Goal: Task Accomplishment & Management: Complete application form

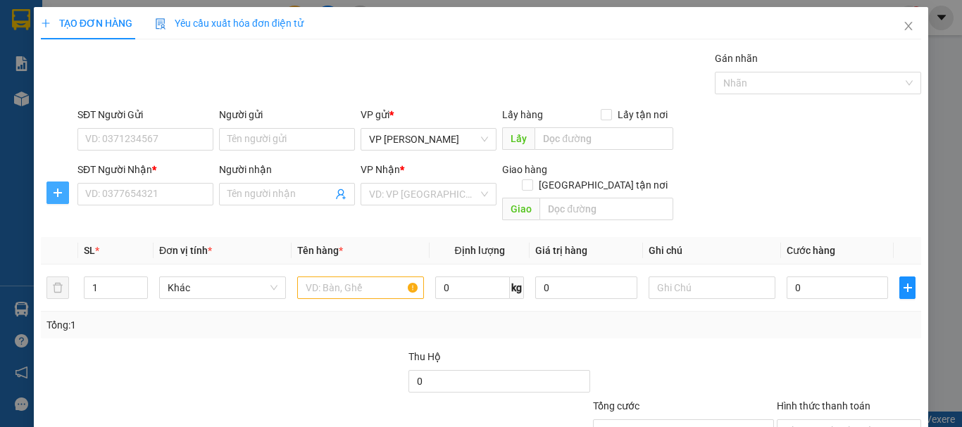
click at [54, 194] on icon "plus" at bounding box center [57, 192] width 11 height 11
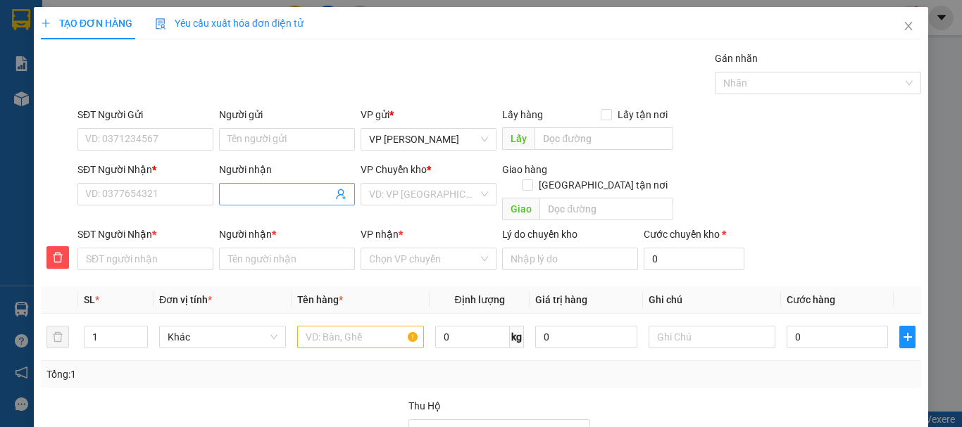
click at [246, 194] on input "Người nhận" at bounding box center [279, 194] width 105 height 15
click at [260, 194] on input "Người nhận" at bounding box center [279, 194] width 105 height 15
type input "p"
type input "ph"
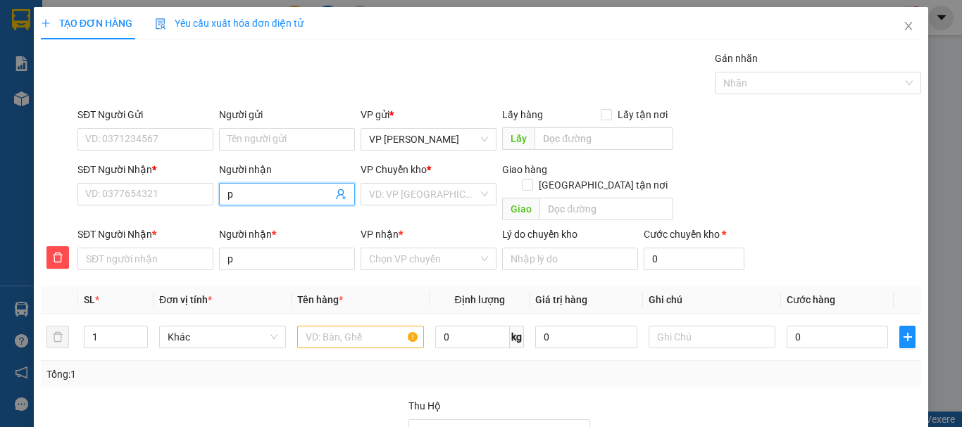
type input "ph"
type input "pho"
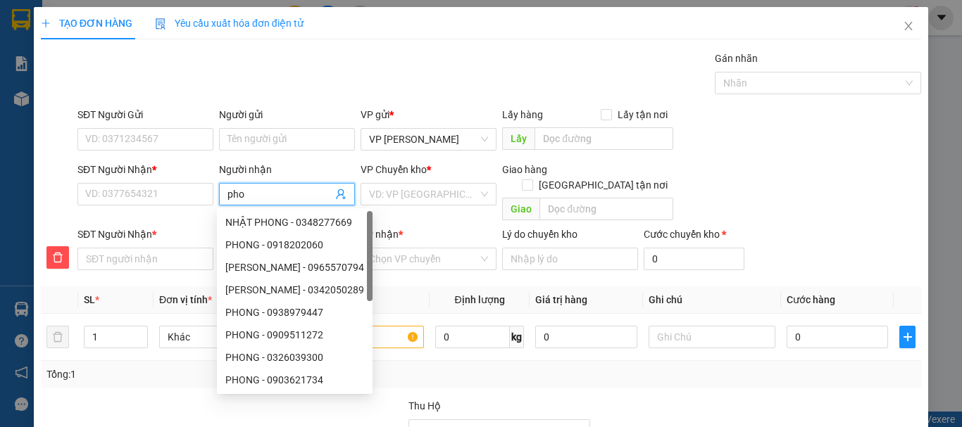
type input "phot"
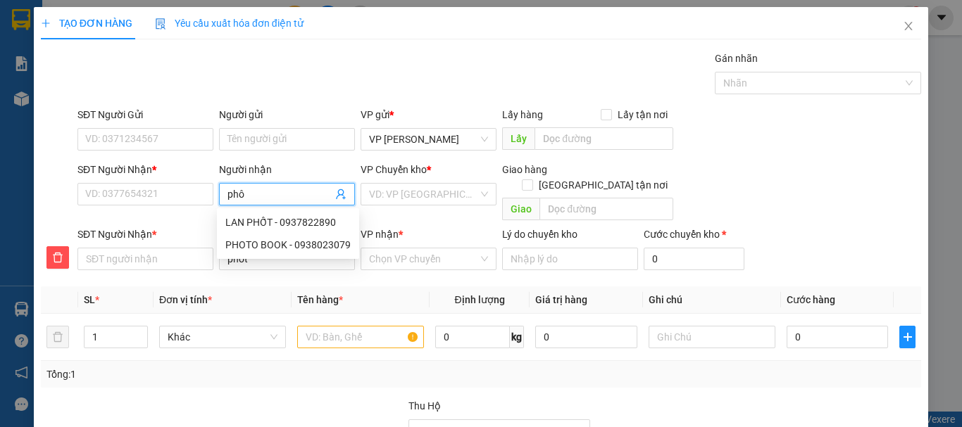
type input "phôt"
type input "photo"
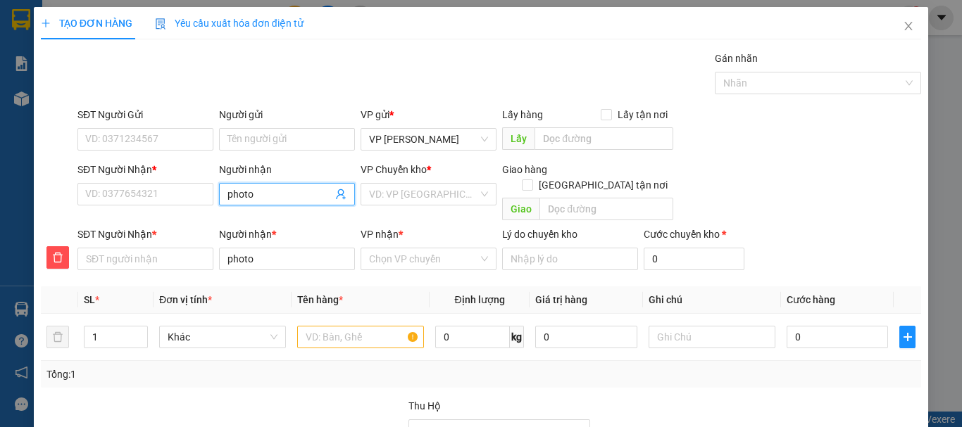
type input "photo"
type input "photo q"
type input "photo qu"
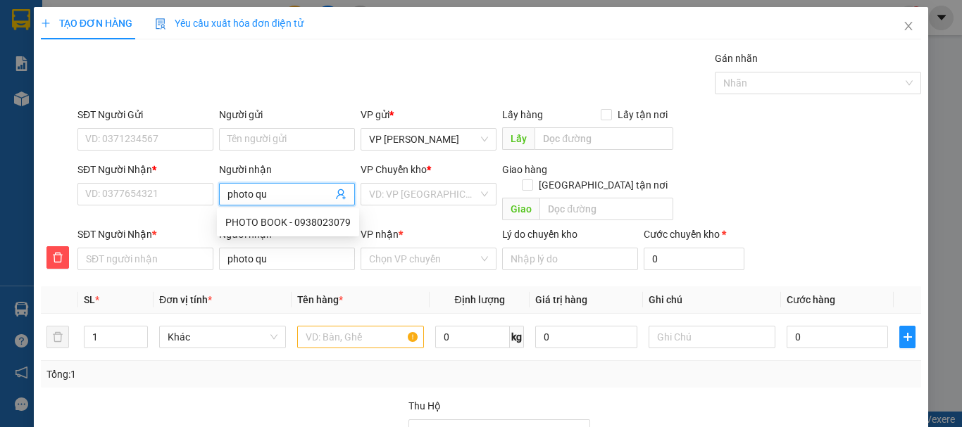
type input "photo qua"
type input "photo quan"
type input "photo quang"
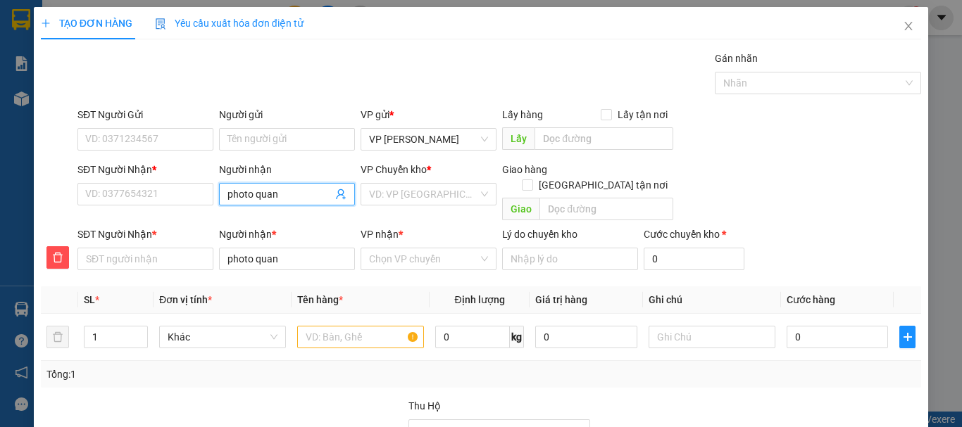
type input "photo quang"
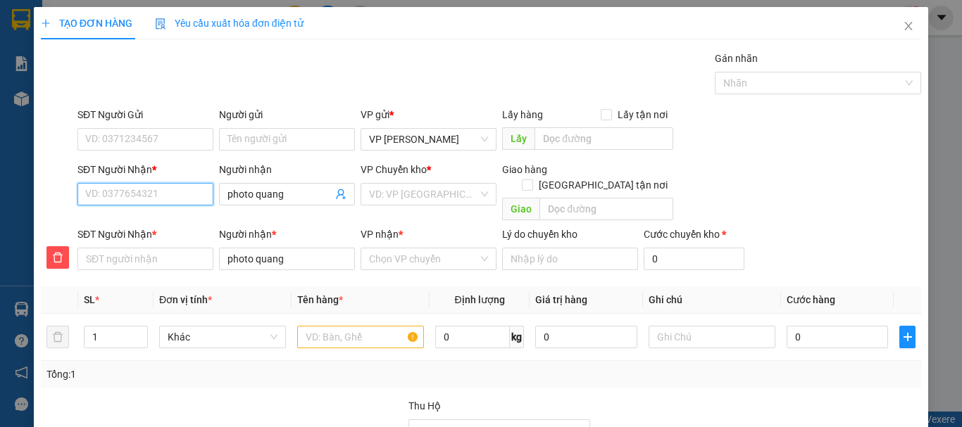
click at [98, 193] on input "SĐT Người Nhận *" at bounding box center [145, 194] width 136 height 23
type input "0"
type input "09"
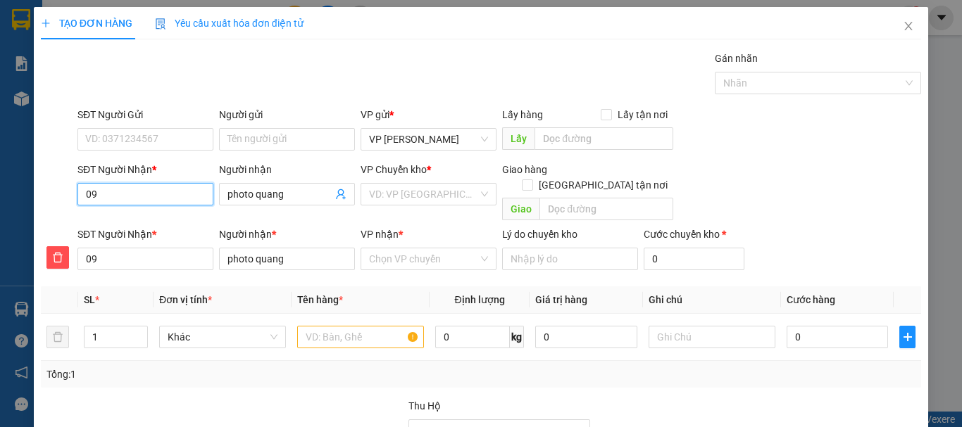
type input "097"
type input "0973"
type input "097"
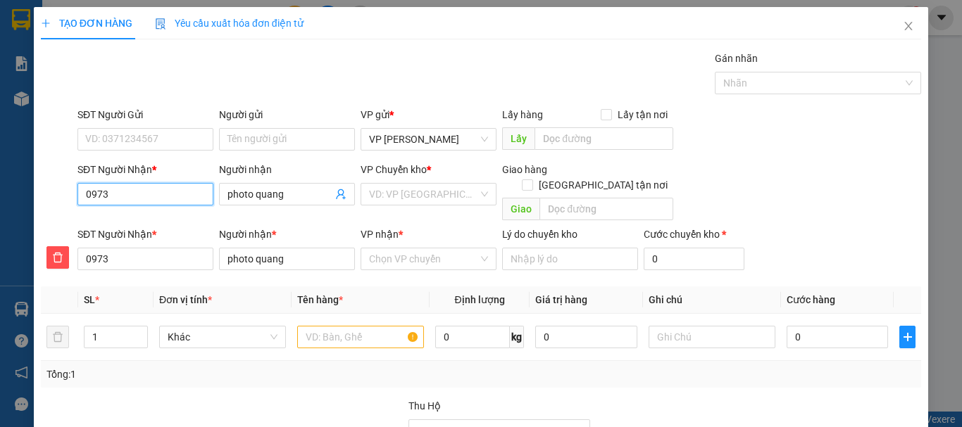
type input "097"
type input "0974"
type input "09743"
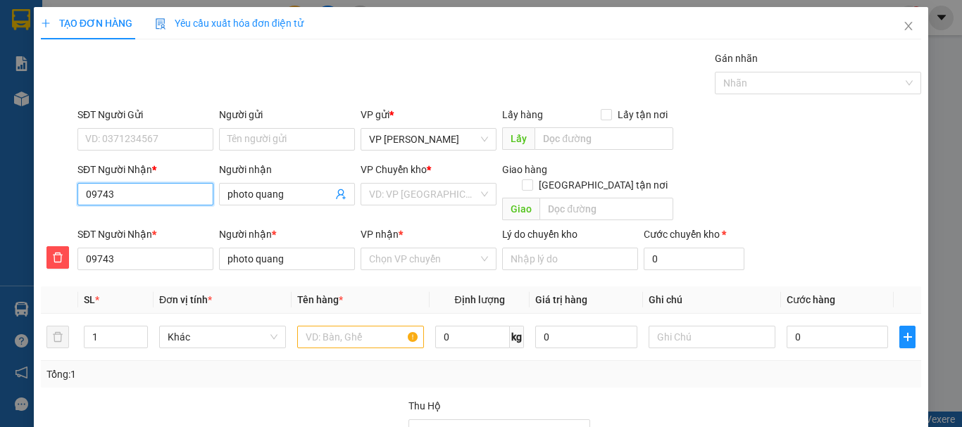
type input "097433"
type input "0974332"
type input "09743322"
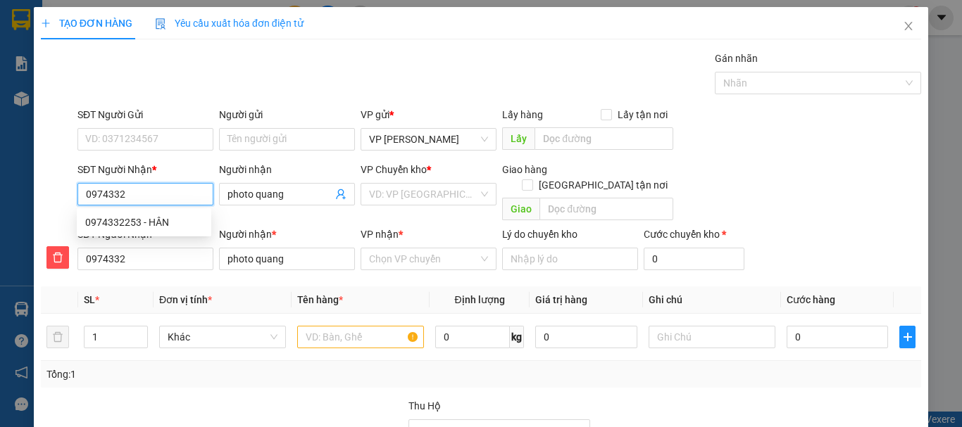
type input "09743322"
type input "097433225"
type input "0974332253"
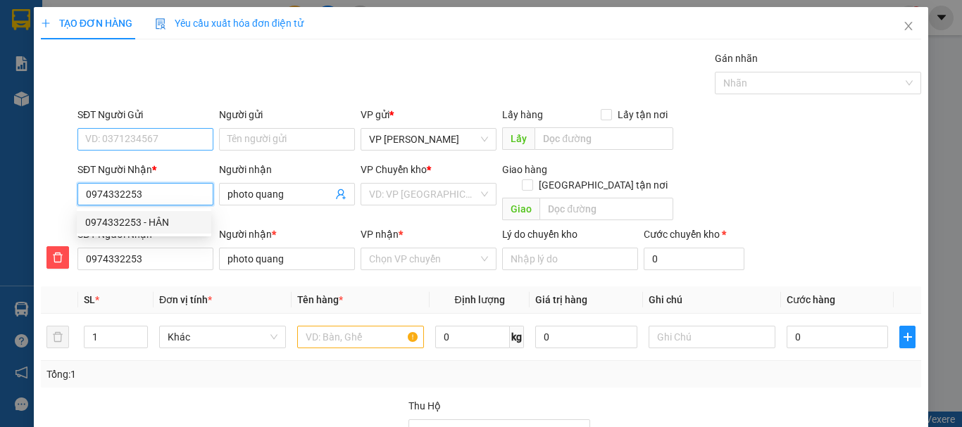
type input "0974332253"
click at [141, 141] on input "SĐT Người Gửi" at bounding box center [145, 139] width 136 height 23
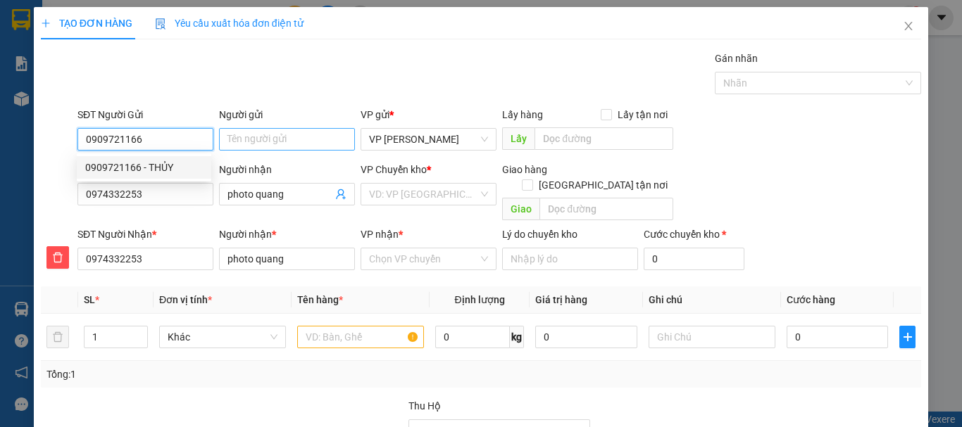
type input "0909721166"
click at [285, 136] on input "Người gửi" at bounding box center [287, 139] width 136 height 23
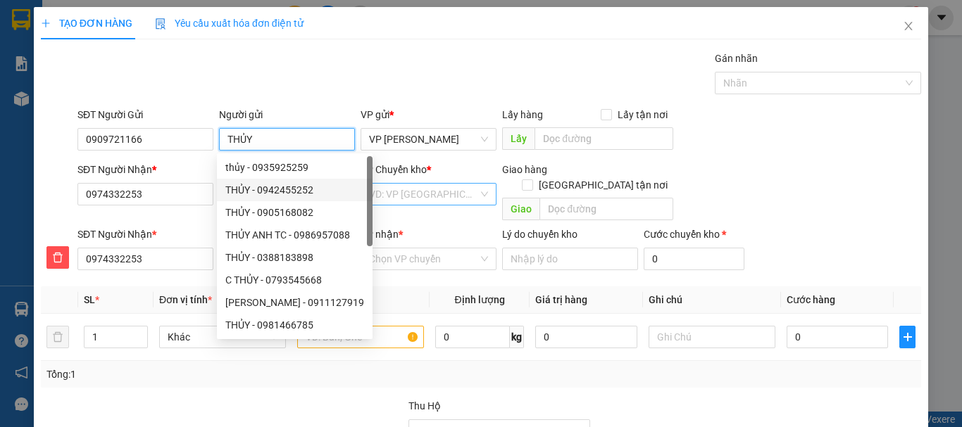
type input "THỦY"
click at [411, 197] on input "search" at bounding box center [423, 194] width 109 height 21
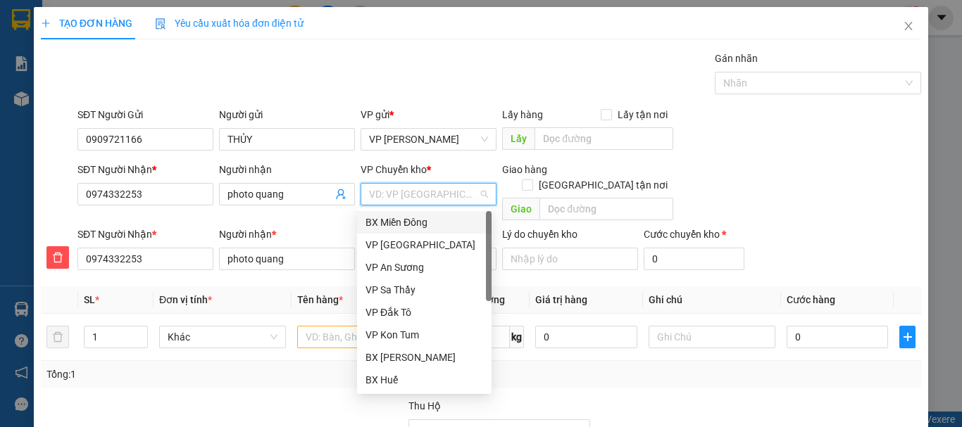
click at [418, 219] on div "BX Miền Đông" at bounding box center [424, 222] width 118 height 15
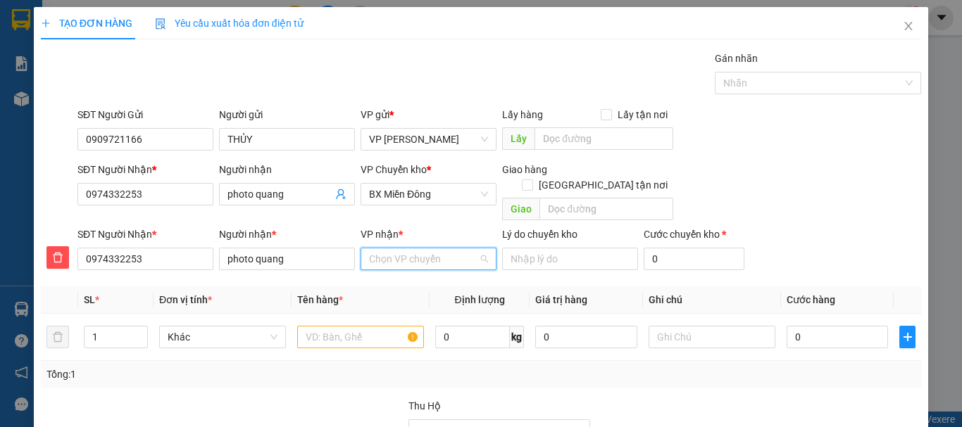
click at [413, 248] on input "VP nhận *" at bounding box center [423, 258] width 109 height 21
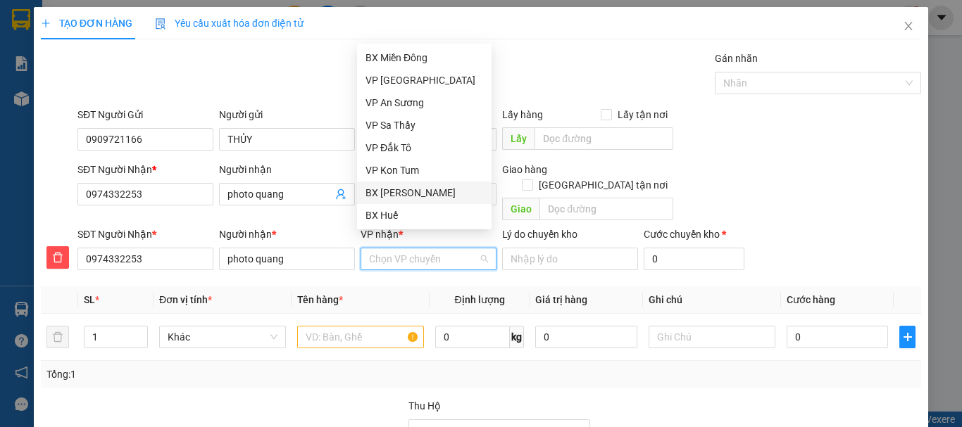
click at [429, 190] on div "BX [PERSON_NAME]" at bounding box center [424, 192] width 118 height 15
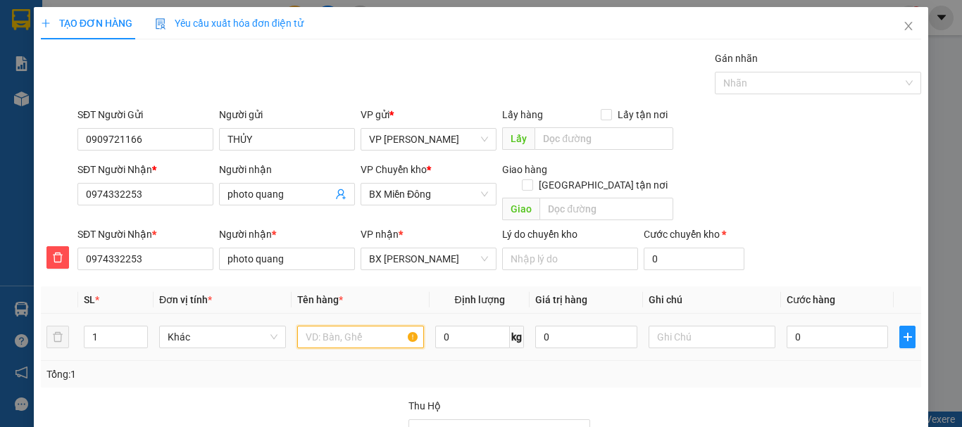
click at [332, 326] on input "text" at bounding box center [360, 337] width 127 height 23
type input "TG"
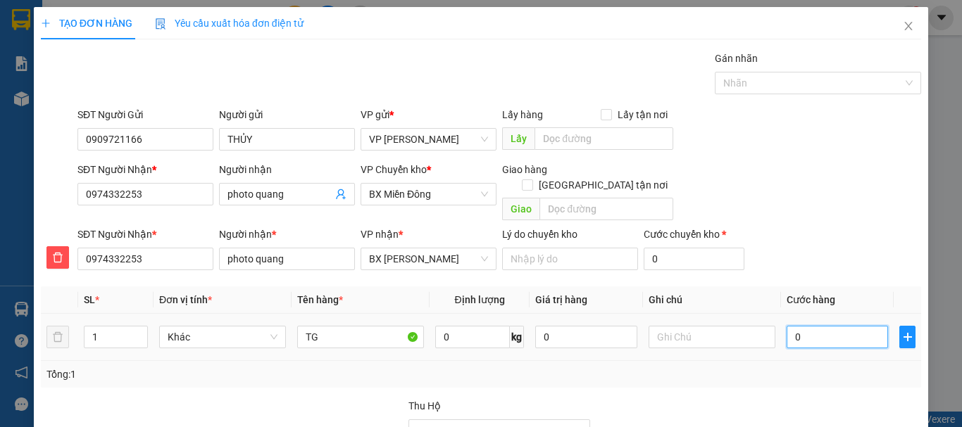
click at [803, 326] on input "0" at bounding box center [836, 337] width 101 height 23
type input "5"
type input "50"
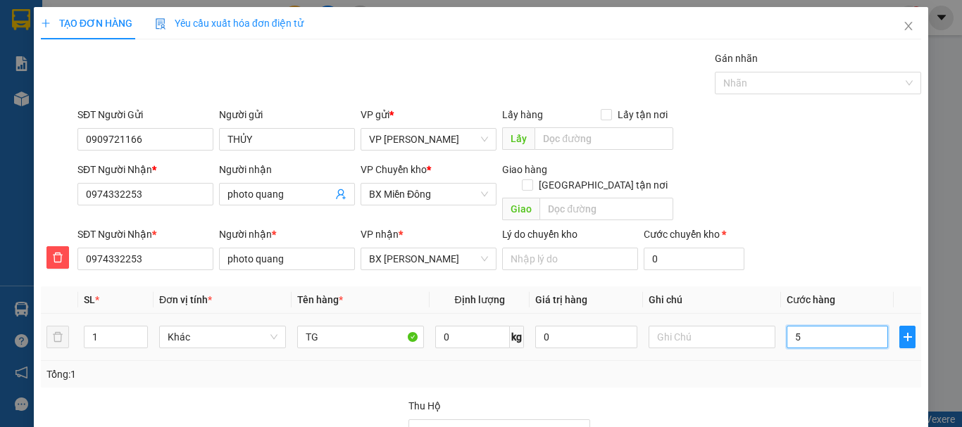
type input "50"
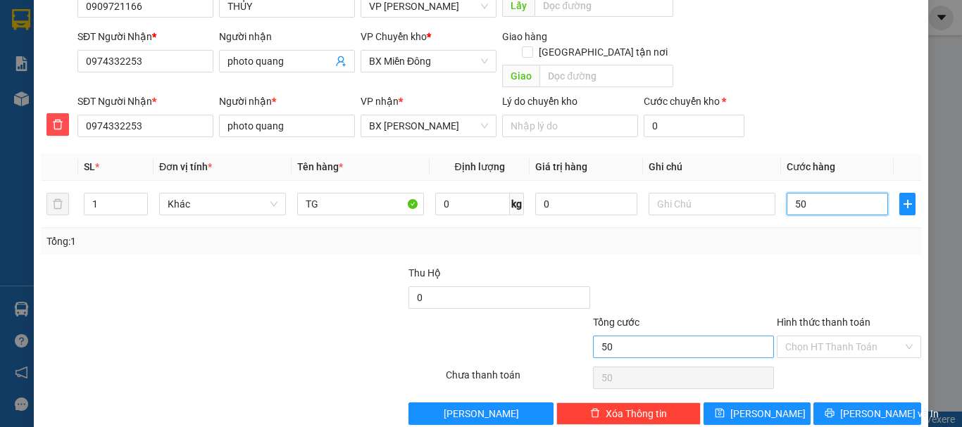
scroll to position [143, 0]
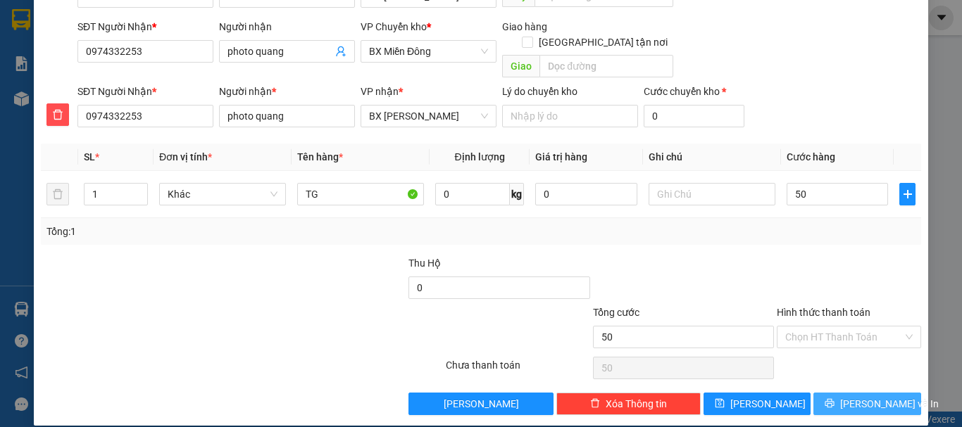
type input "50.000"
click at [834, 398] on icon "printer" at bounding box center [829, 403] width 10 height 10
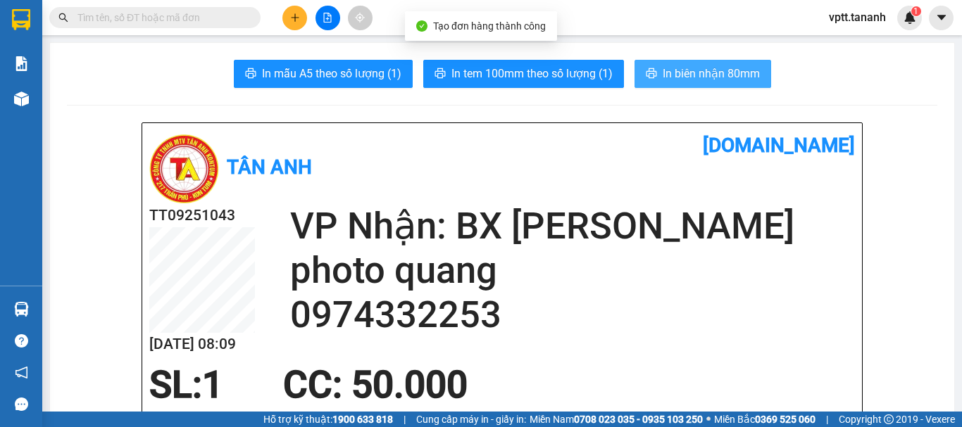
click at [680, 78] on span "In biên nhận 80mm" at bounding box center [710, 74] width 97 height 18
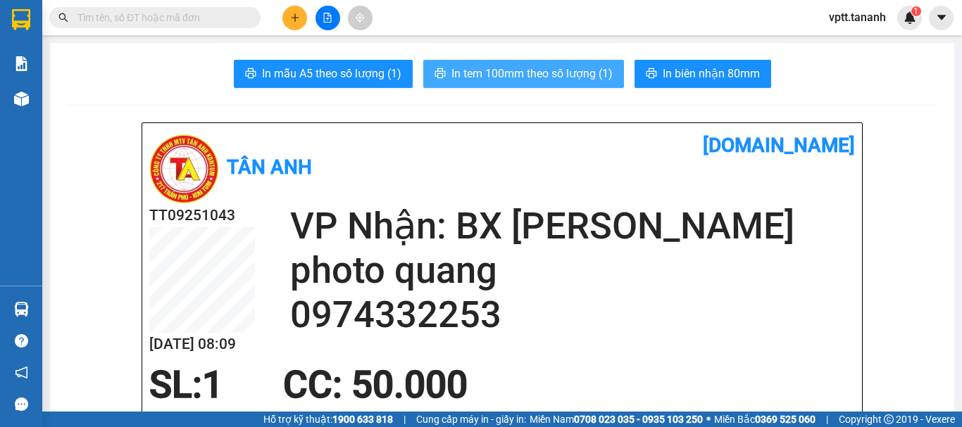
click at [544, 68] on span "In tem 100mm theo số lượng (1)" at bounding box center [531, 74] width 161 height 18
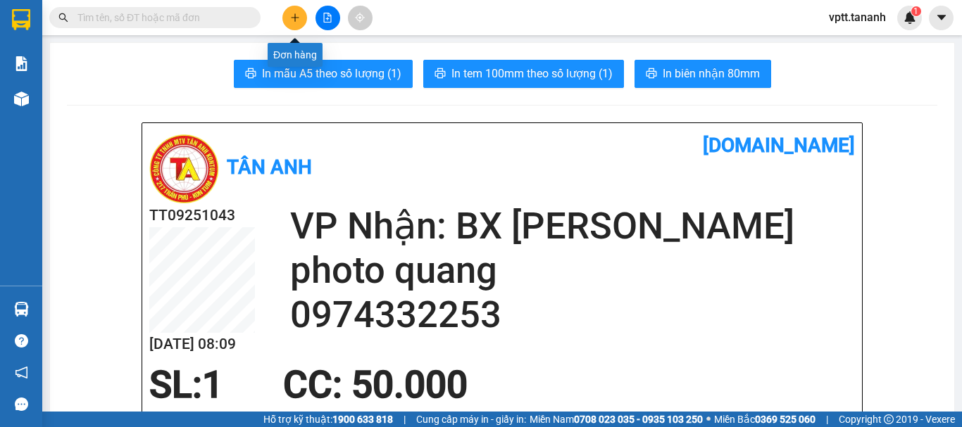
click at [291, 19] on icon "plus" at bounding box center [295, 18] width 10 height 10
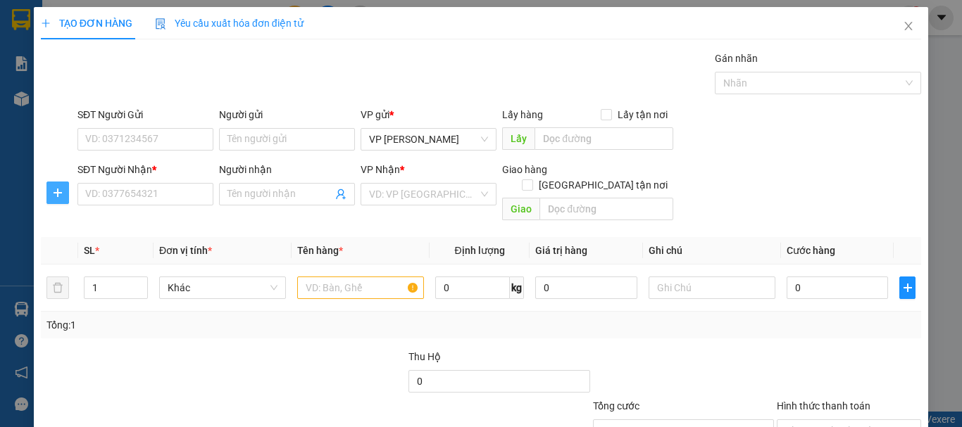
click at [58, 199] on button "button" at bounding box center [57, 193] width 23 height 23
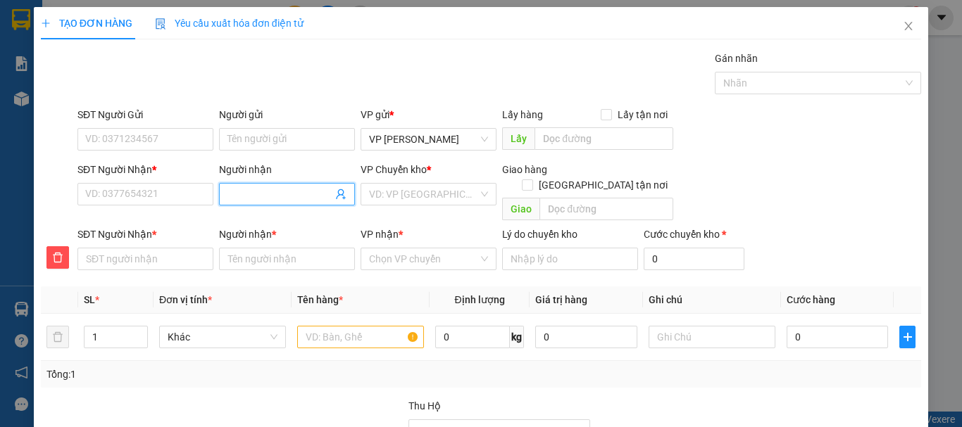
click at [237, 189] on input "Người nhận" at bounding box center [279, 194] width 105 height 15
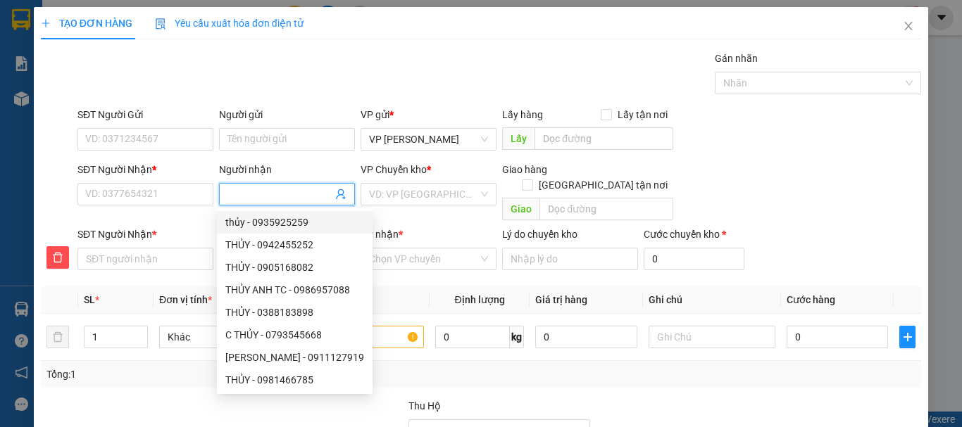
type input "U"
type input "UT"
type input "U"
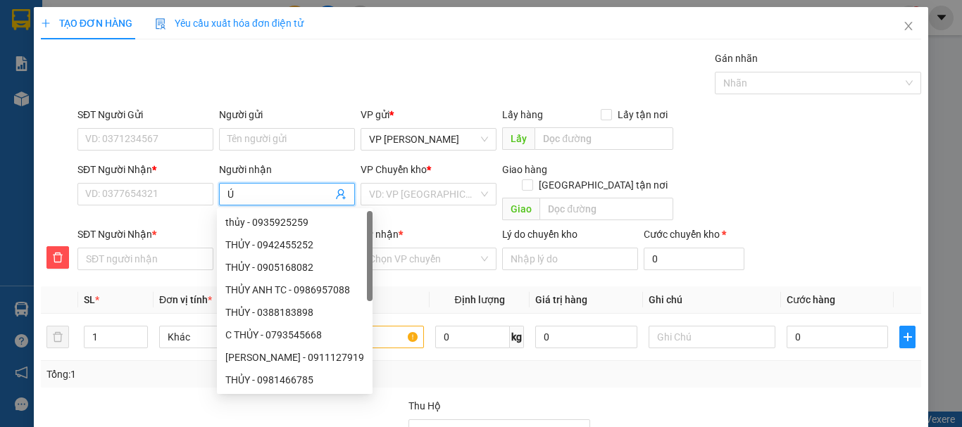
type input "ÚT"
type input "0"
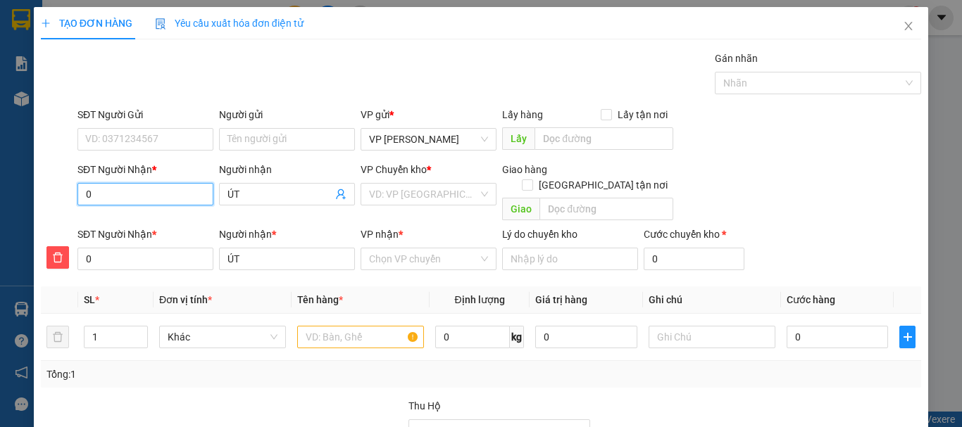
type input "09"
type input "098"
type input "0989"
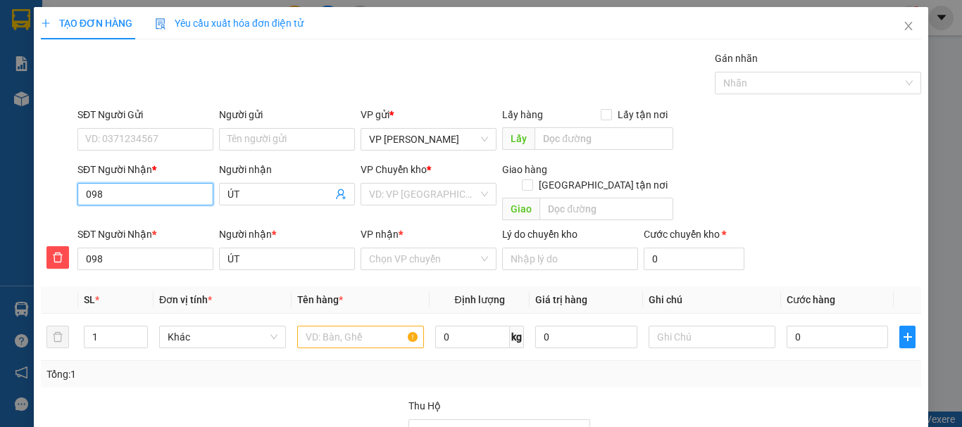
type input "0989"
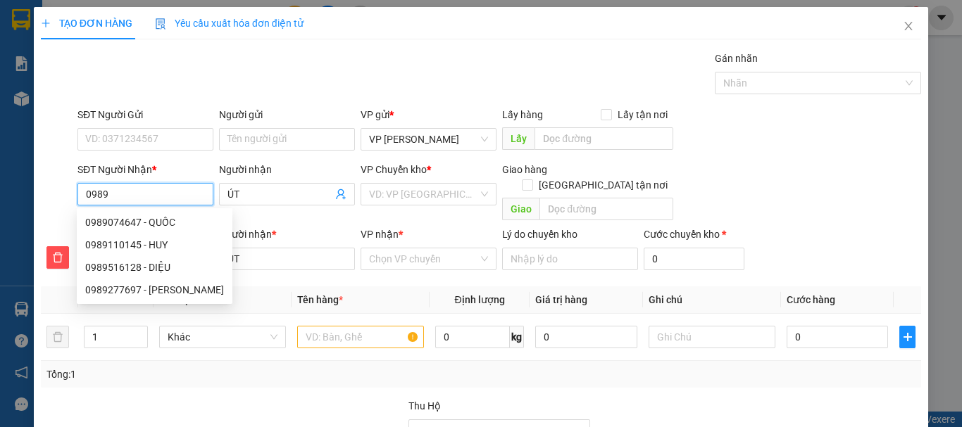
type input "09899"
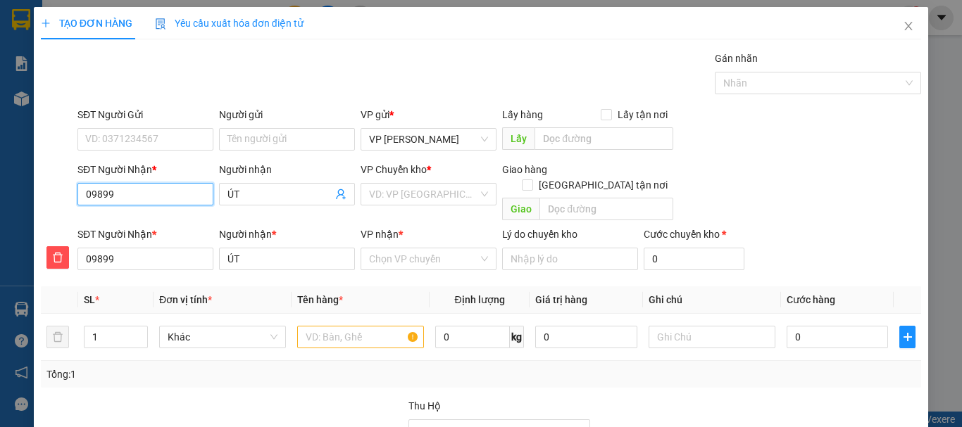
type input "098995"
type input "0989953"
type input "09899537"
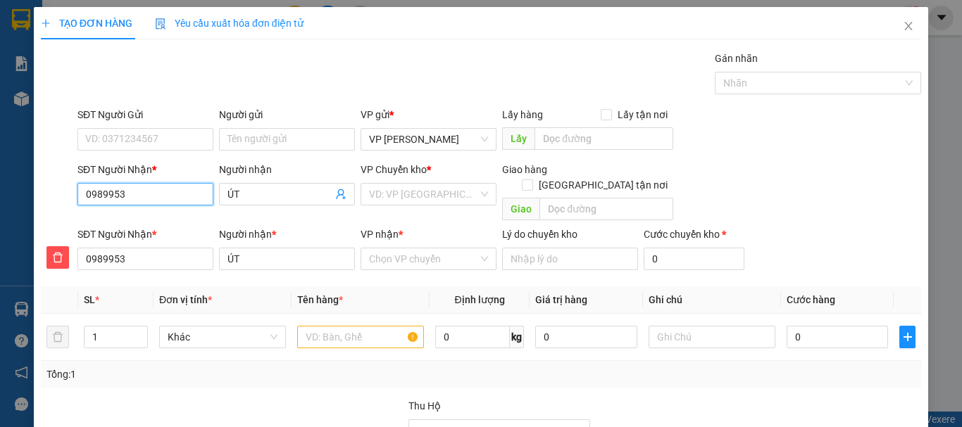
type input "09899537"
type input "098995377"
type input "0989953778"
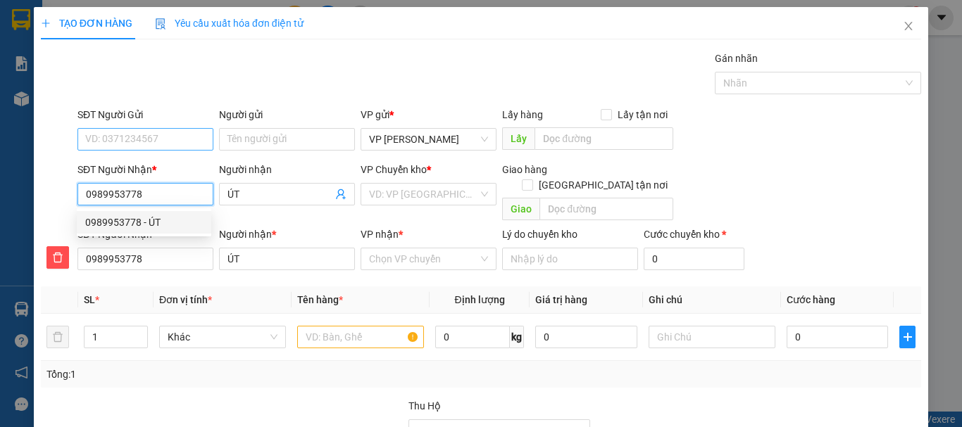
type input "0989953778"
click at [168, 138] on input "SĐT Người Gửi" at bounding box center [145, 139] width 136 height 23
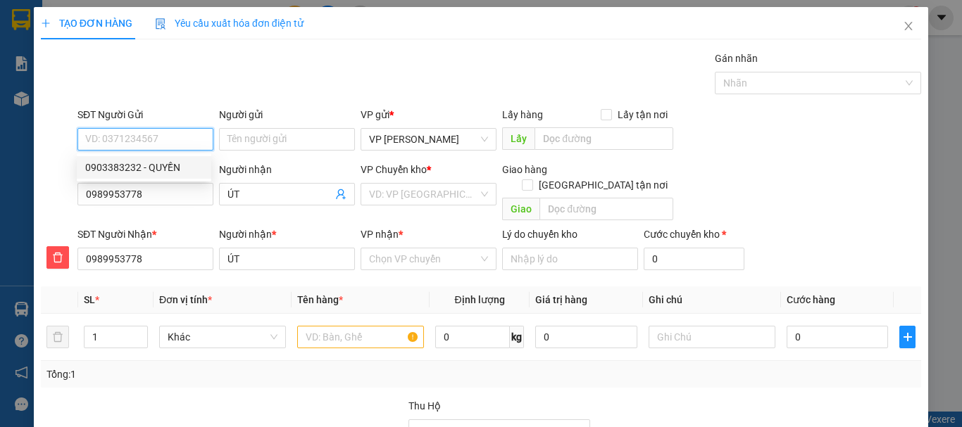
click at [132, 170] on div "0903383232 - QUYỀN" at bounding box center [144, 167] width 118 height 15
type input "0903383232"
type input "QUYỀN"
type input "140.000"
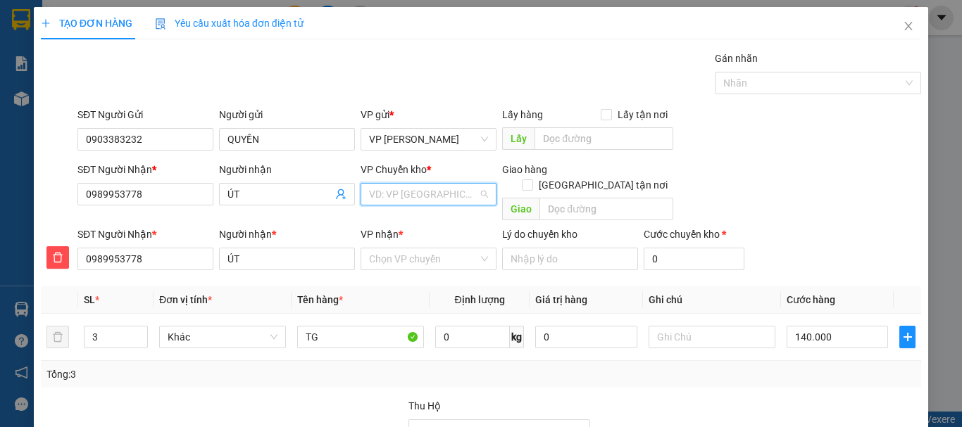
click at [433, 196] on input "search" at bounding box center [423, 194] width 109 height 21
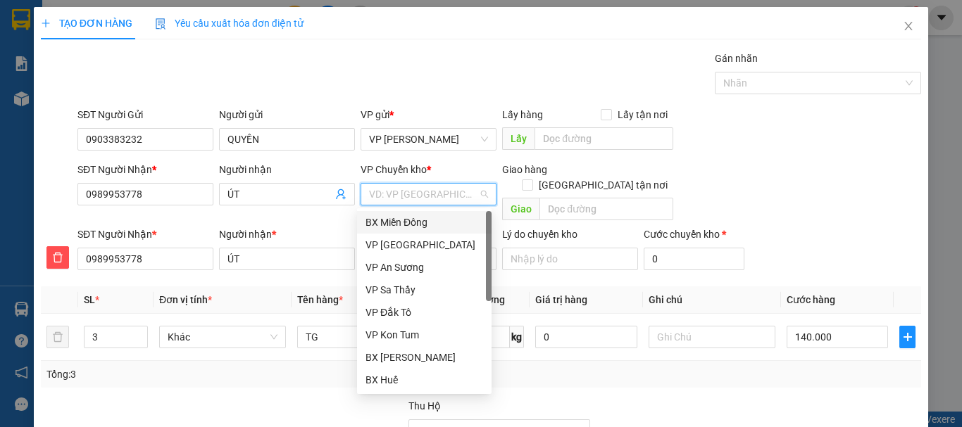
click at [412, 226] on div "BX Miền Đông" at bounding box center [424, 222] width 118 height 15
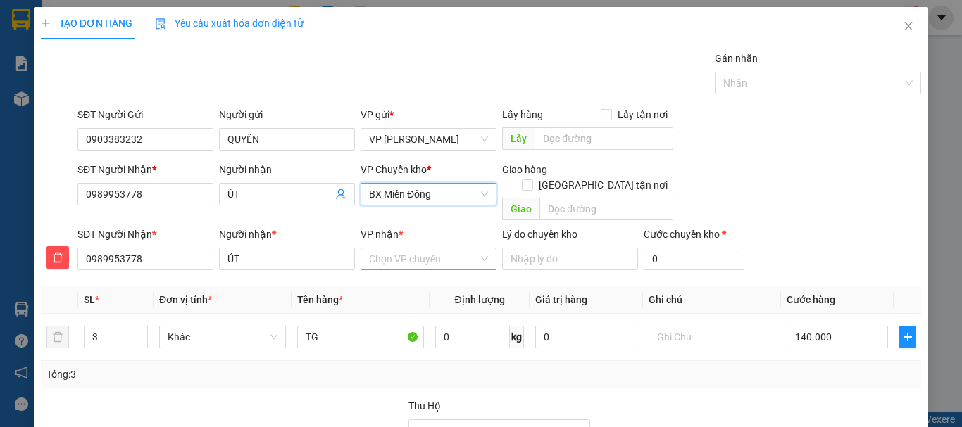
click at [393, 251] on input "VP nhận *" at bounding box center [423, 258] width 109 height 21
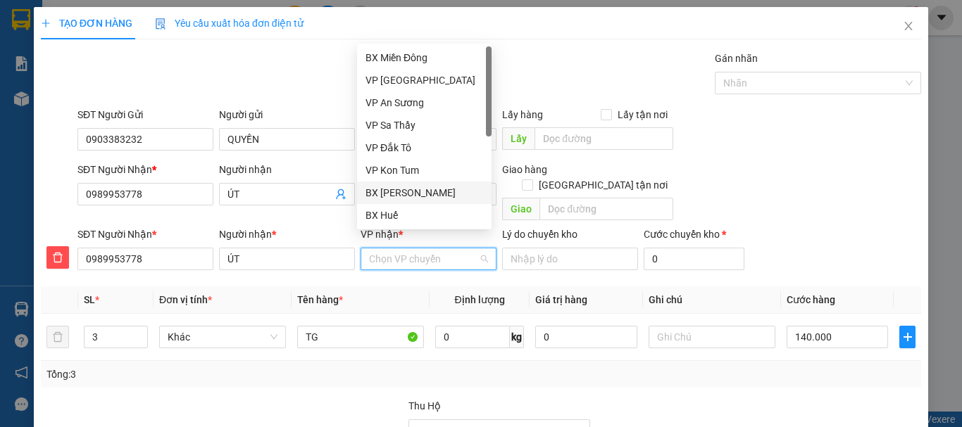
click at [404, 189] on div "BX [PERSON_NAME]" at bounding box center [424, 192] width 118 height 15
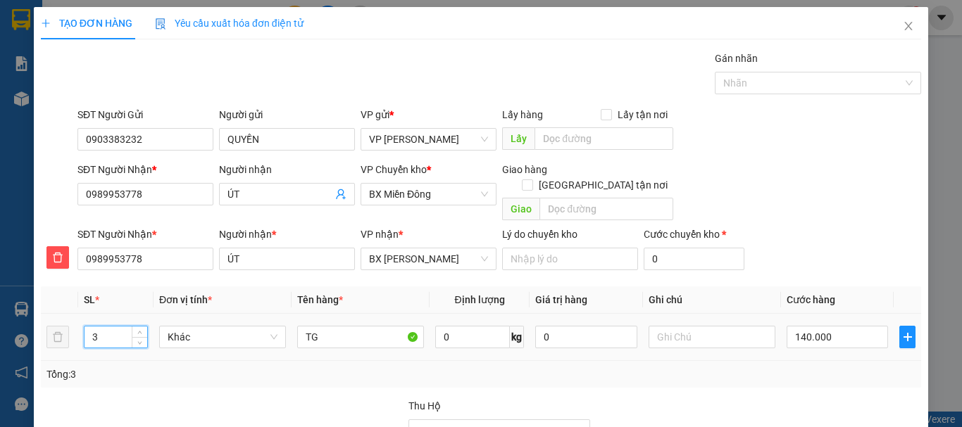
drag, startPoint x: 99, startPoint y: 322, endPoint x: 78, endPoint y: 322, distance: 20.4
click at [78, 322] on td "3" at bounding box center [115, 337] width 75 height 47
type input "1"
type input "3"
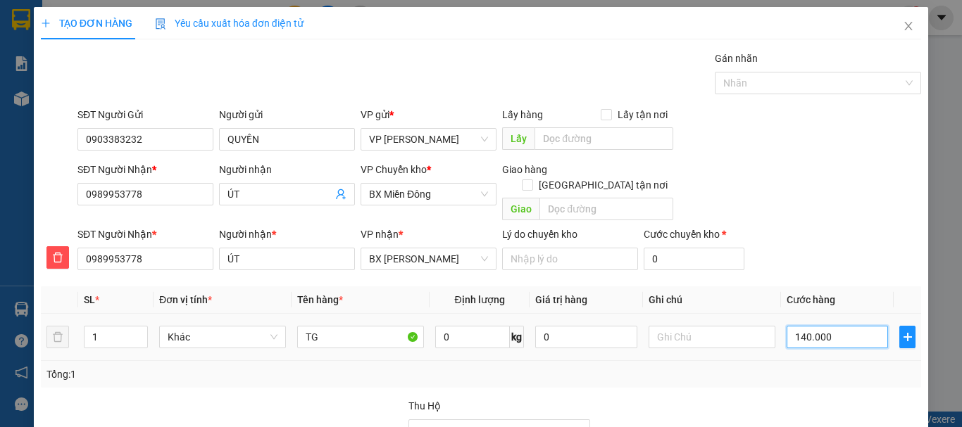
type input "3"
type input "30"
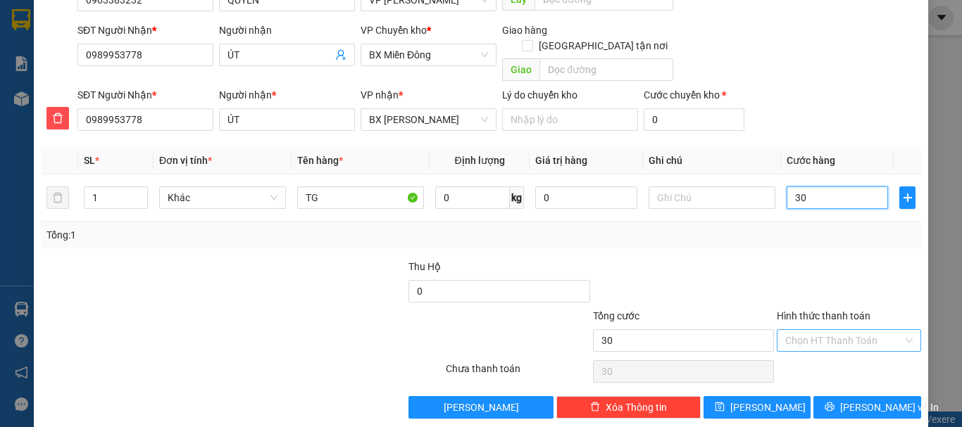
scroll to position [143, 0]
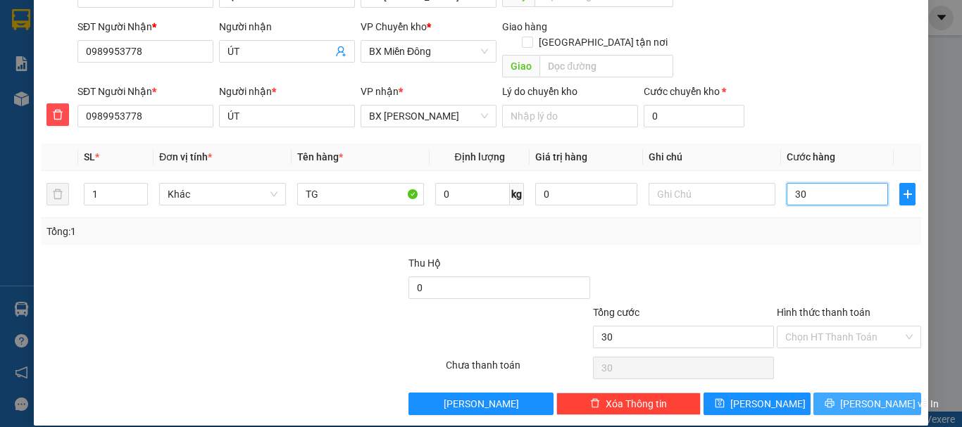
type input "30"
type input "30.000"
click at [858, 396] on span "[PERSON_NAME] và In" at bounding box center [889, 403] width 99 height 15
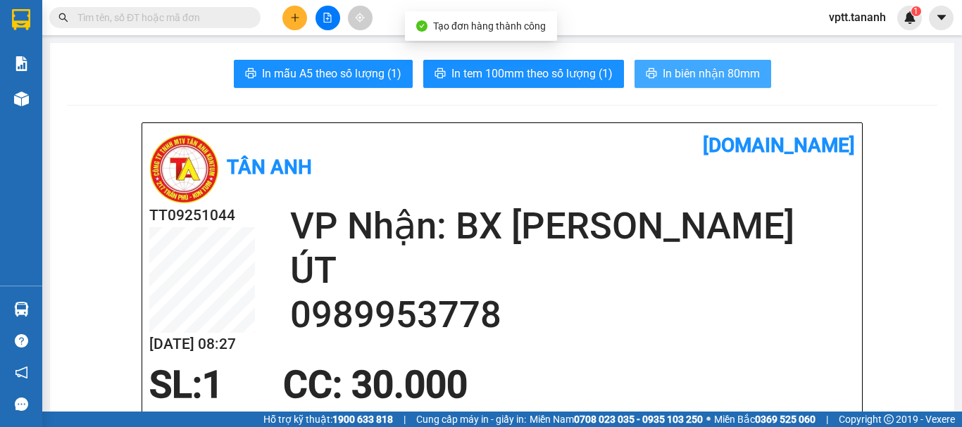
click at [697, 79] on span "In biên nhận 80mm" at bounding box center [710, 74] width 97 height 18
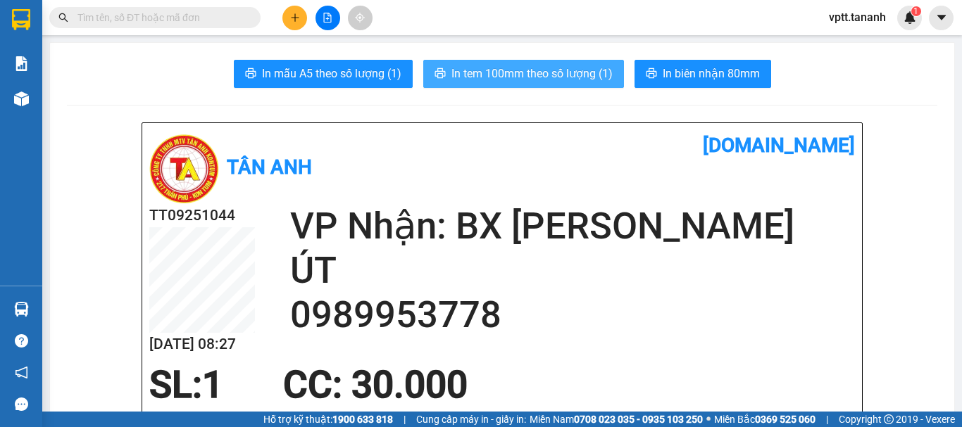
click at [561, 82] on span "In tem 100mm theo số lượng (1)" at bounding box center [531, 74] width 161 height 18
